Goal: Browse casually: Explore the website without a specific task or goal

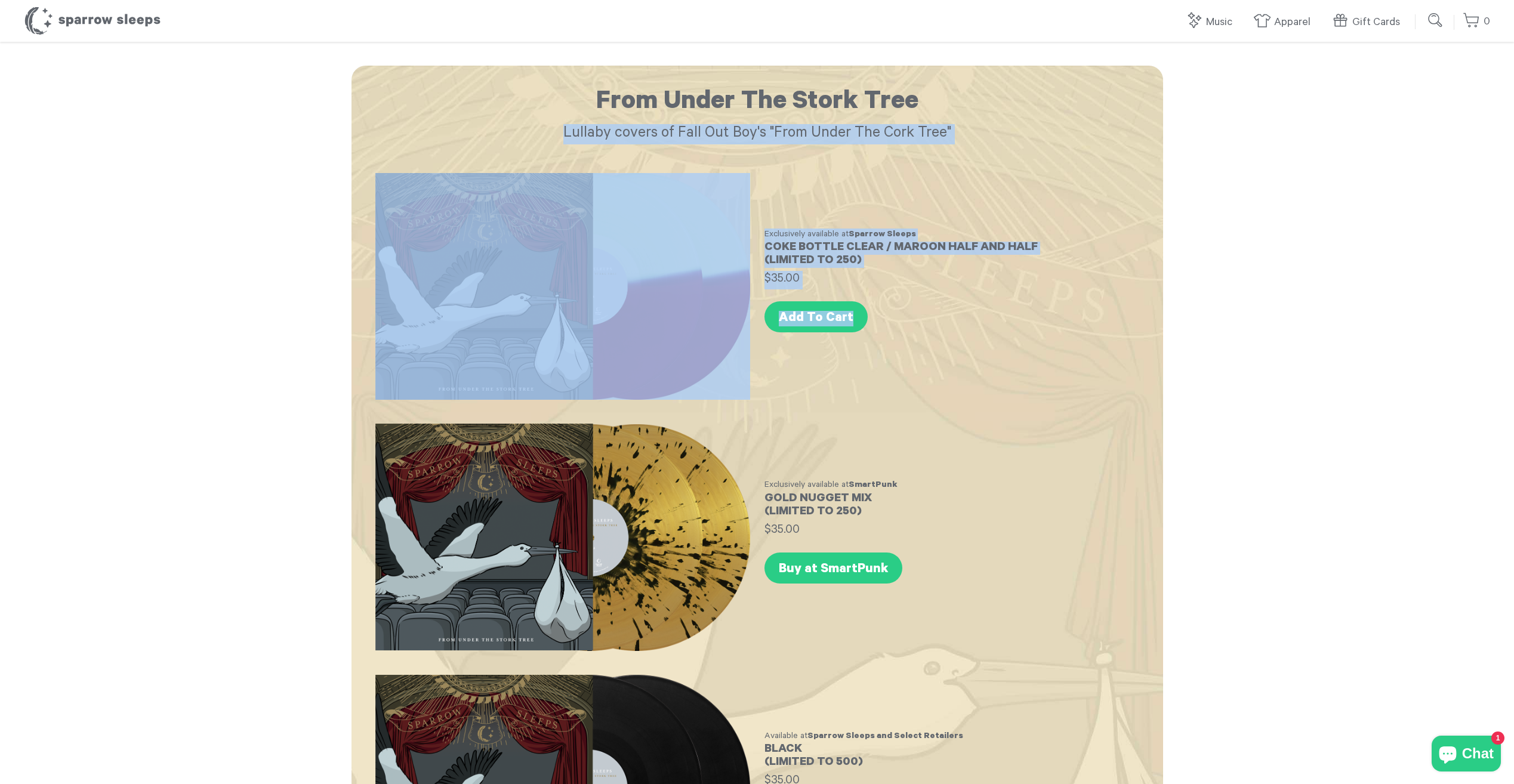
drag, startPoint x: 361, startPoint y: 155, endPoint x: 1147, endPoint y: 350, distance: 809.8
click at [1147, 350] on div "From Under The Stork Tree Lullaby covers of Fall Out Boy's "From Under The Cork…" at bounding box center [757, 620] width 811 height 1111
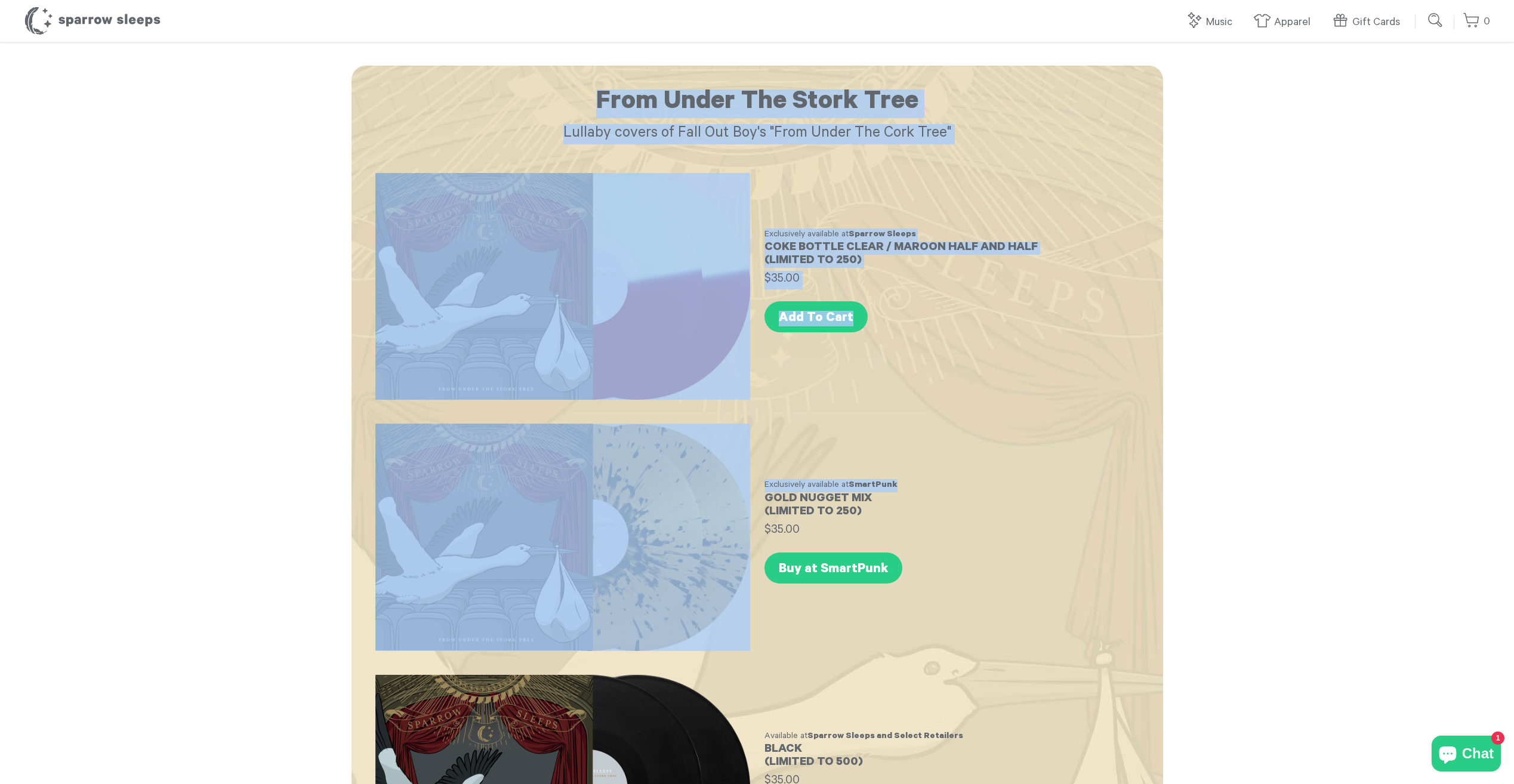
drag, startPoint x: 347, startPoint y: 109, endPoint x: 1301, endPoint y: 437, distance: 1008.8
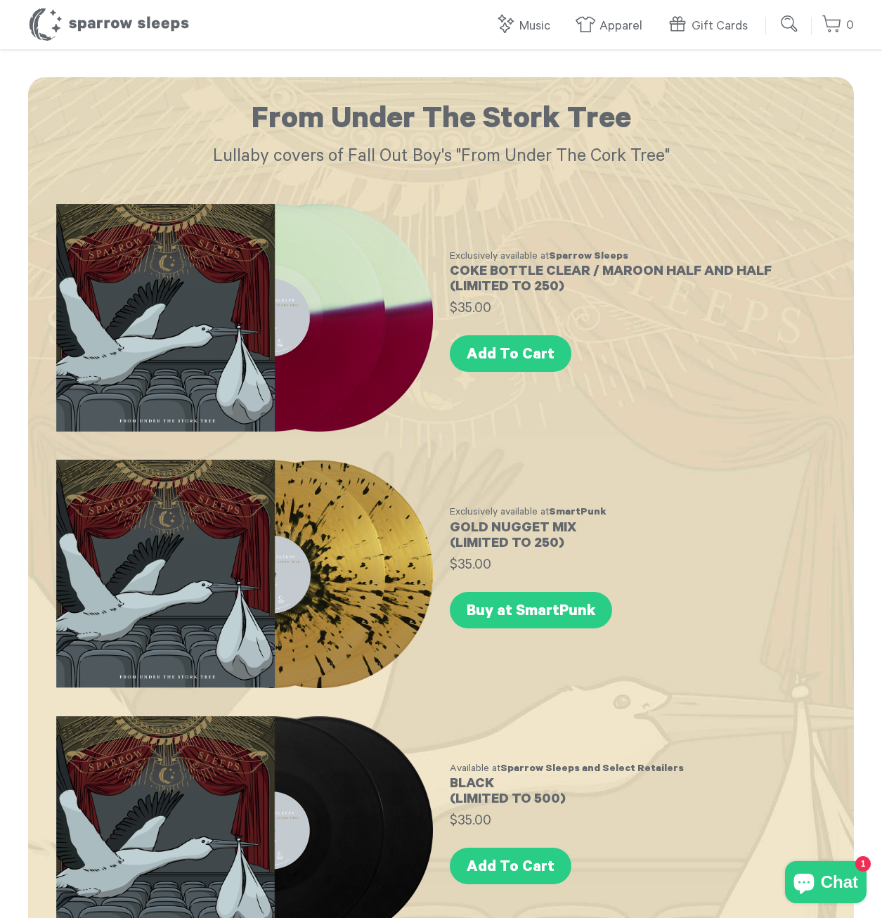
click at [435, 26] on header "Sparrow Sleeps 0 Your cart is empty. Total: $ 0.00 Log in or Create account POW…" at bounding box center [441, 24] width 882 height 49
click at [144, 20] on h1 "Sparrow Sleeps" at bounding box center [109, 24] width 162 height 35
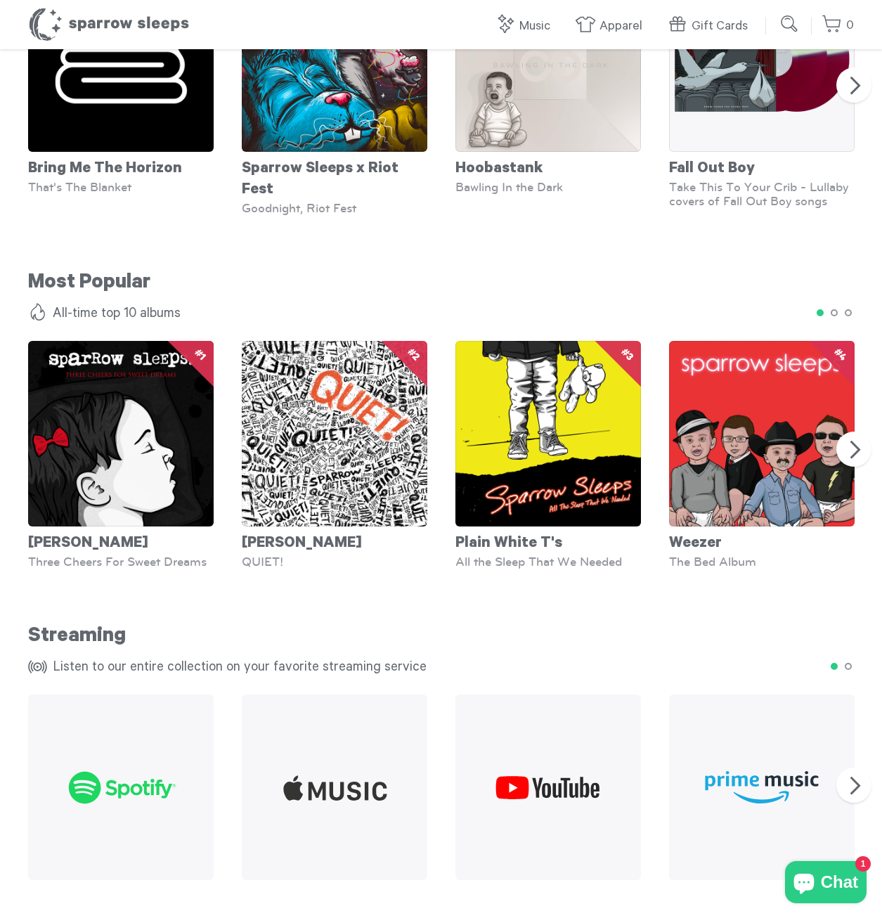
scroll to position [1055, 0]
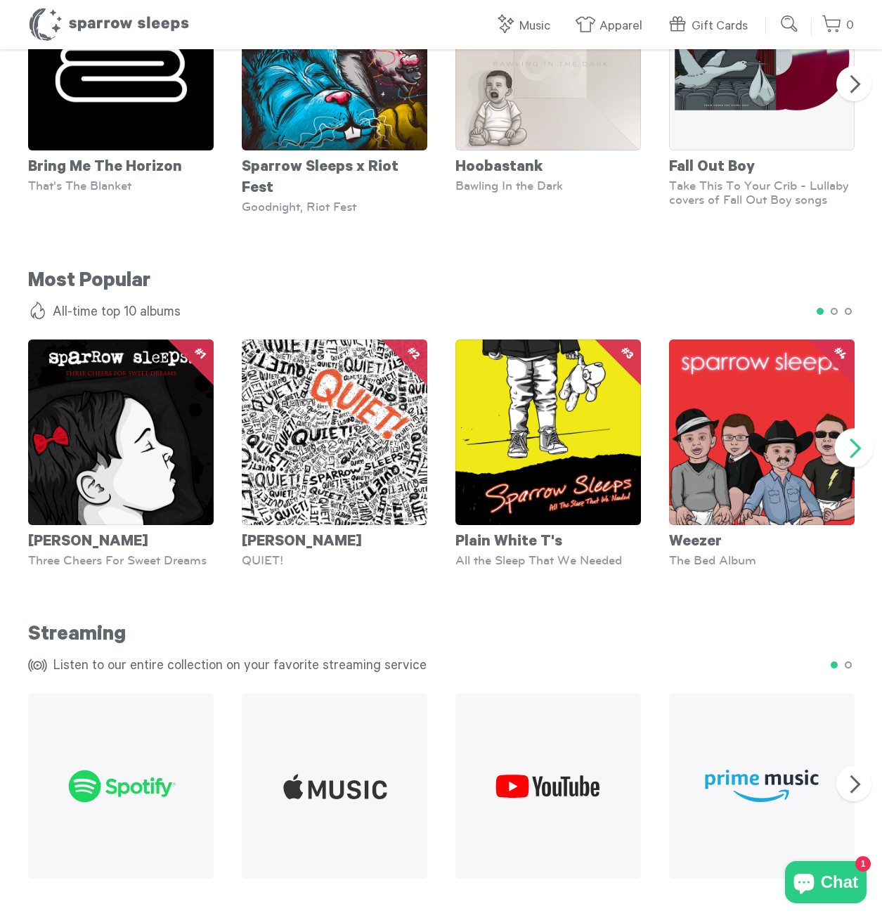
click at [849, 436] on button "Next" at bounding box center [854, 448] width 39 height 39
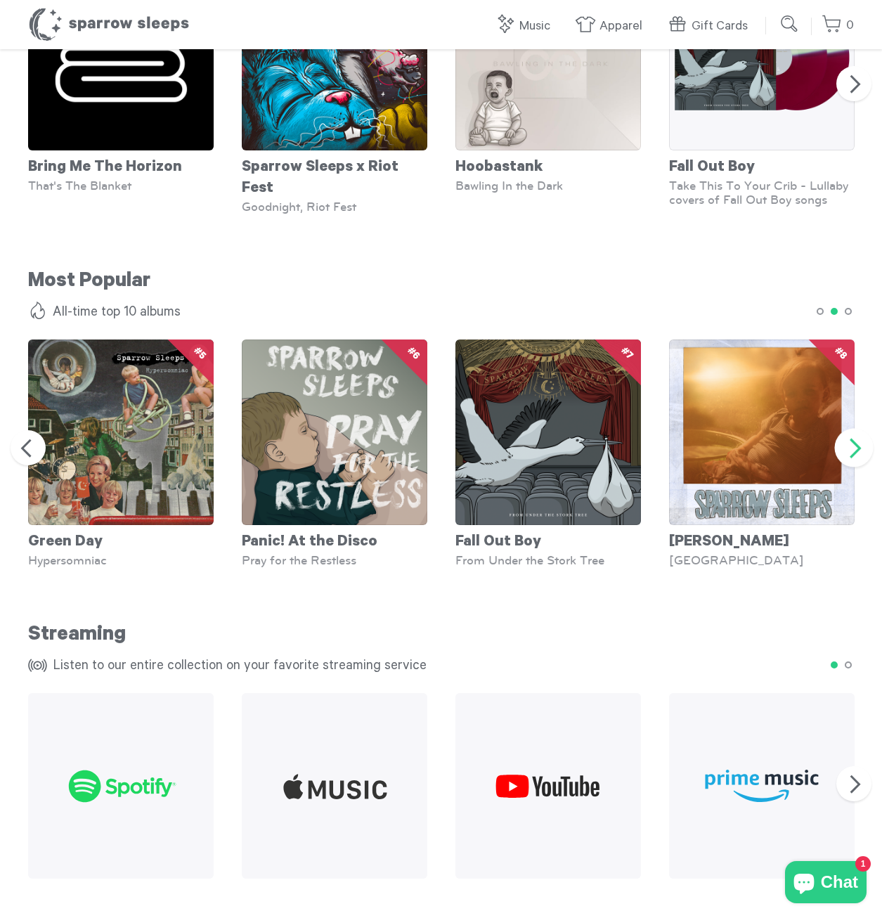
click at [847, 436] on button "Next" at bounding box center [854, 448] width 39 height 39
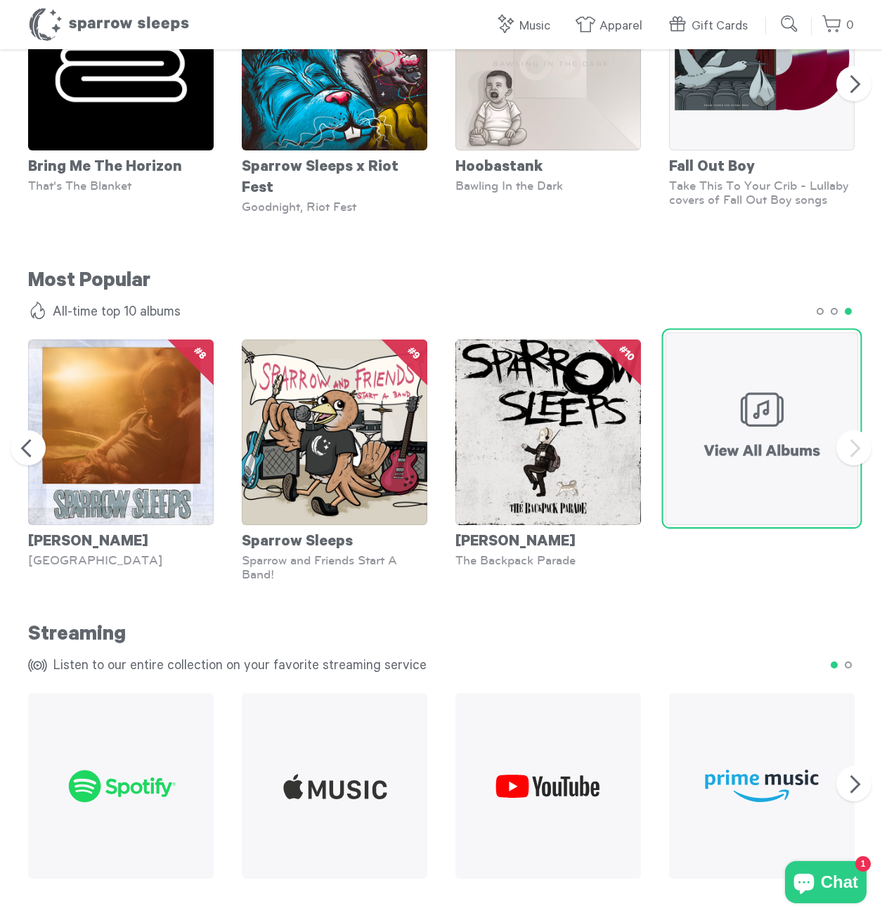
click at [758, 423] on img at bounding box center [762, 428] width 193 height 193
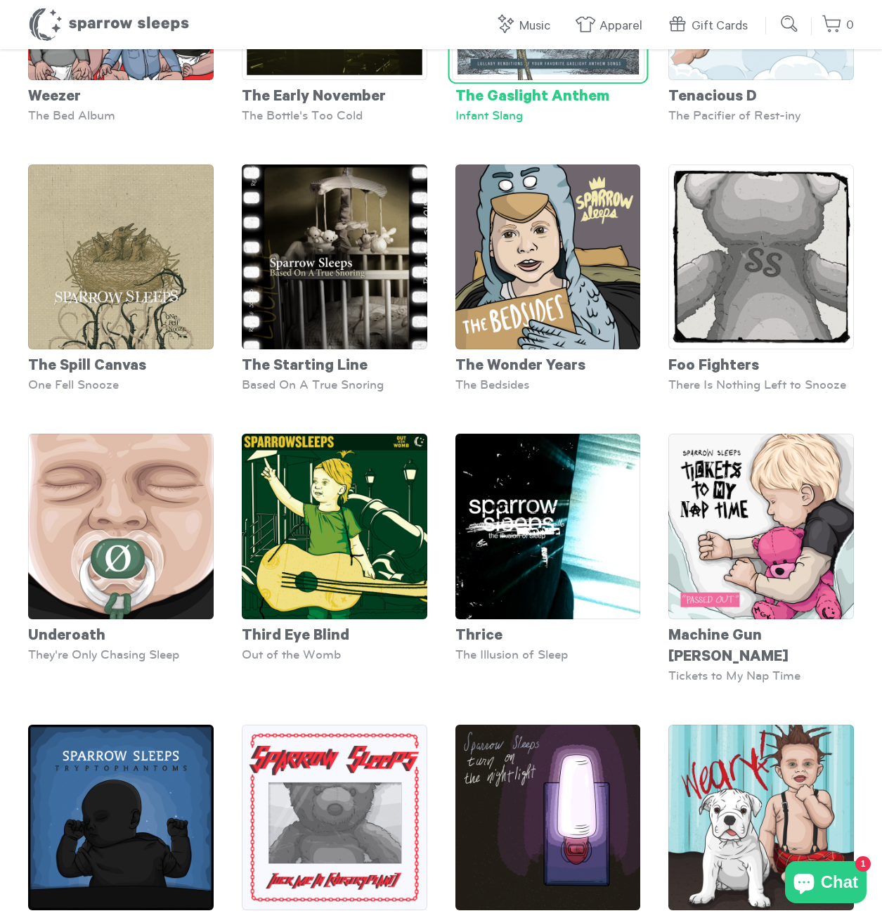
scroll to position [6138, 0]
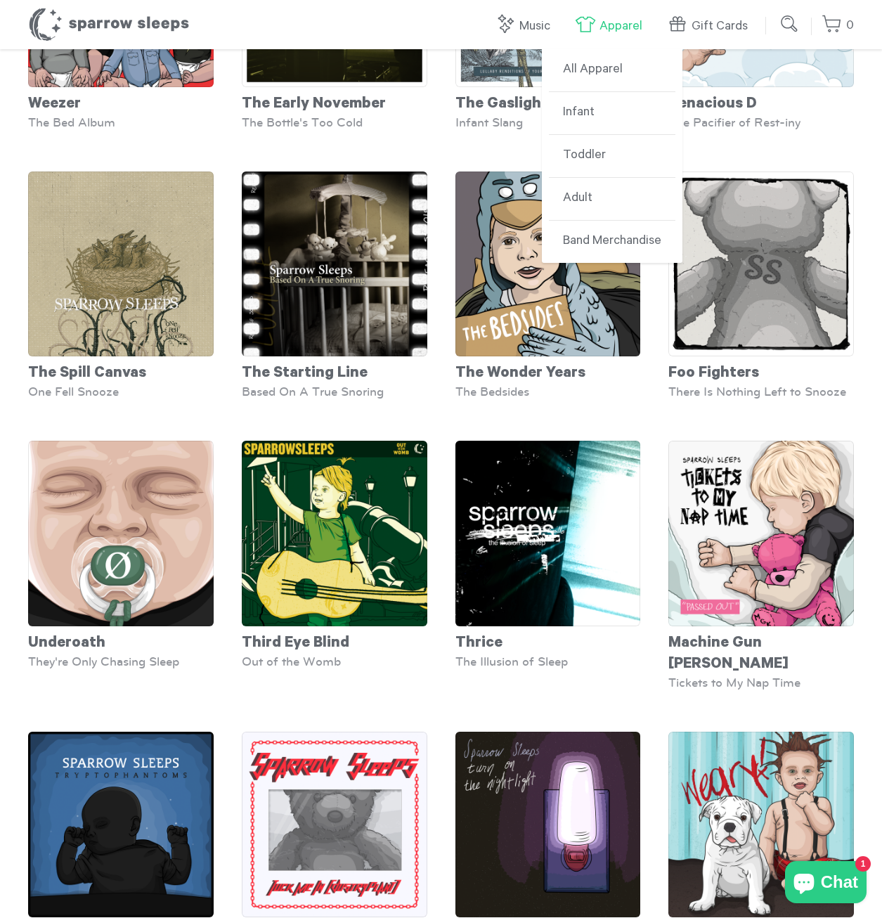
click at [627, 29] on link "Apparel" at bounding box center [612, 26] width 75 height 30
